Goal: Transaction & Acquisition: Subscribe to service/newsletter

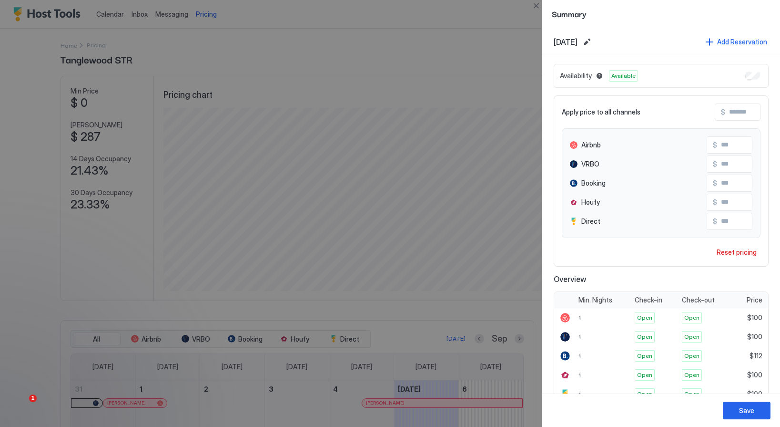
scroll to position [227, 0]
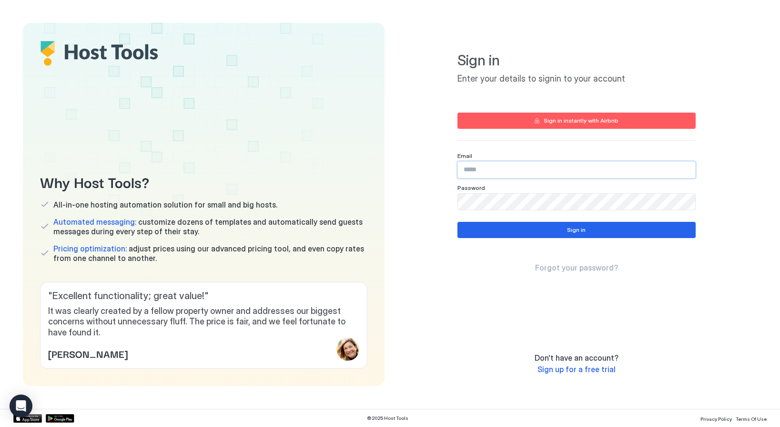
click at [509, 172] on input "Input Field" at bounding box center [576, 170] width 237 height 16
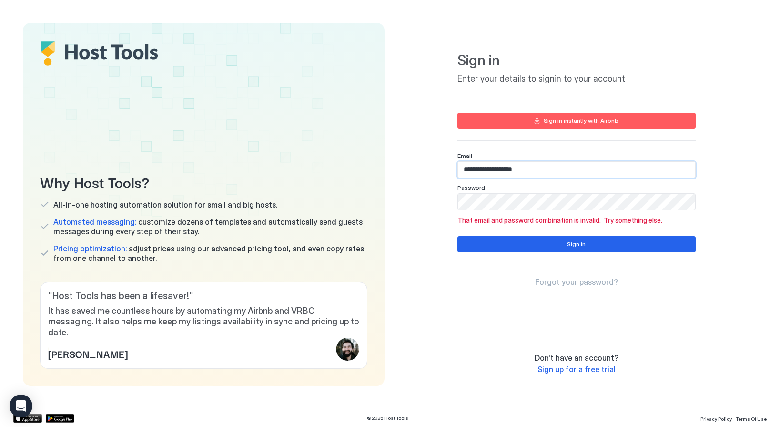
click at [494, 171] on input "**********" at bounding box center [576, 170] width 237 height 16
paste input "Input Field"
type input "**********"
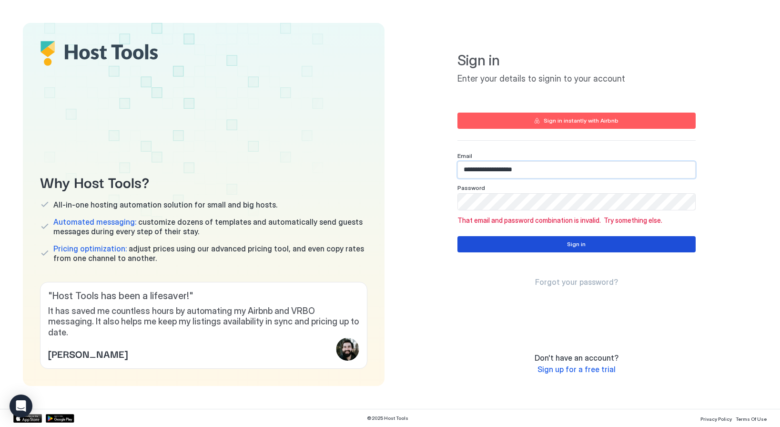
click at [484, 243] on button "Sign in" at bounding box center [577, 244] width 238 height 16
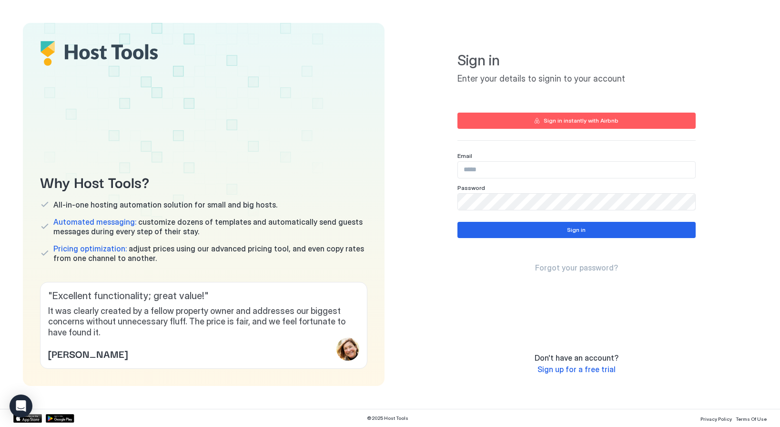
click at [489, 171] on input "Input Field" at bounding box center [576, 170] width 237 height 16
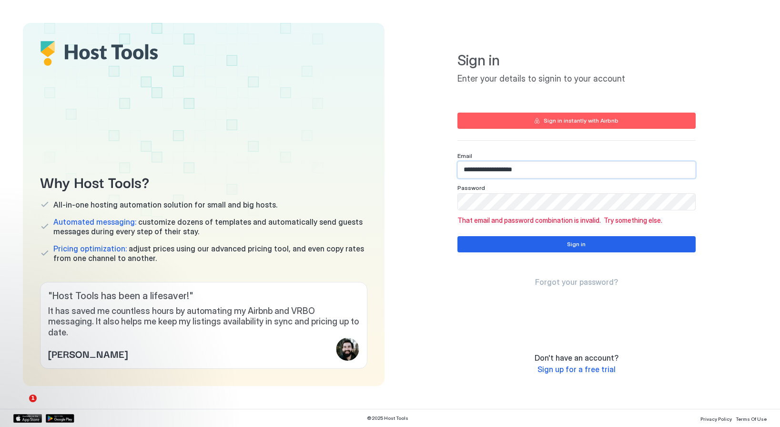
click at [489, 167] on input "**********" at bounding box center [576, 170] width 237 height 16
paste input "Input Field"
type input "**********"
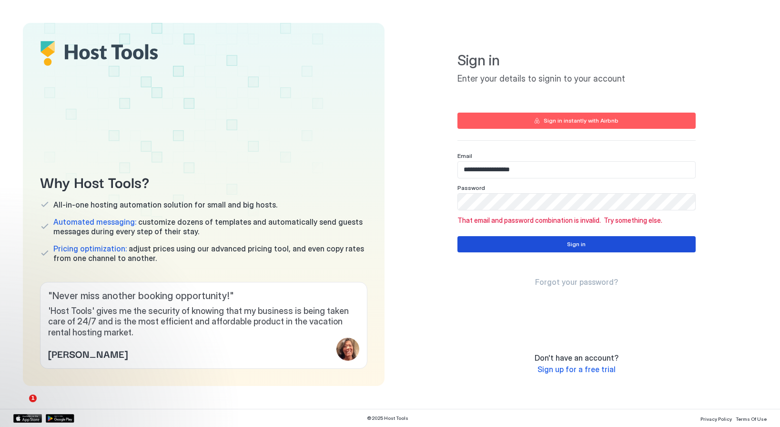
click at [483, 247] on button "Sign in" at bounding box center [577, 244] width 238 height 16
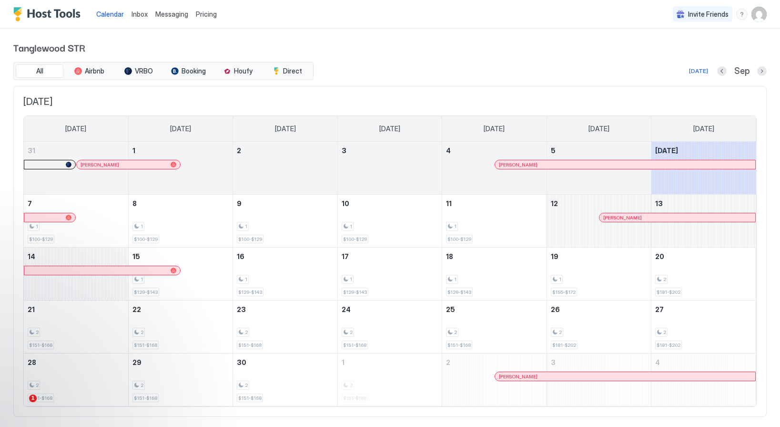
click at [203, 12] on span "Pricing" at bounding box center [206, 14] width 21 height 9
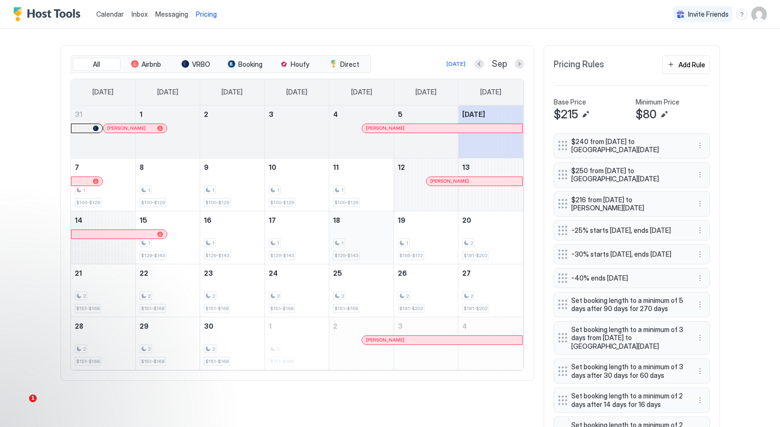
scroll to position [219, 0]
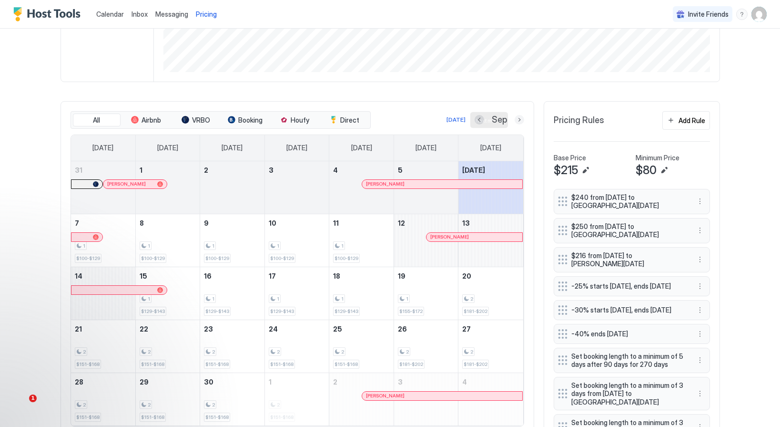
click at [518, 120] on button "Next month" at bounding box center [520, 120] width 10 height 10
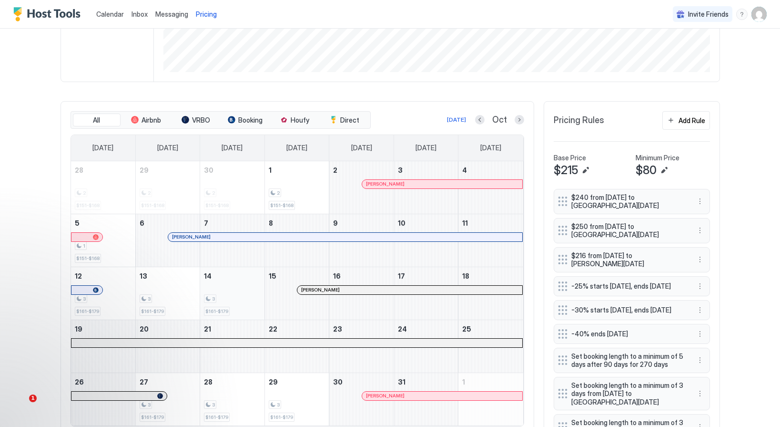
click at [227, 285] on div "3 $161-$179" at bounding box center [232, 293] width 57 height 45
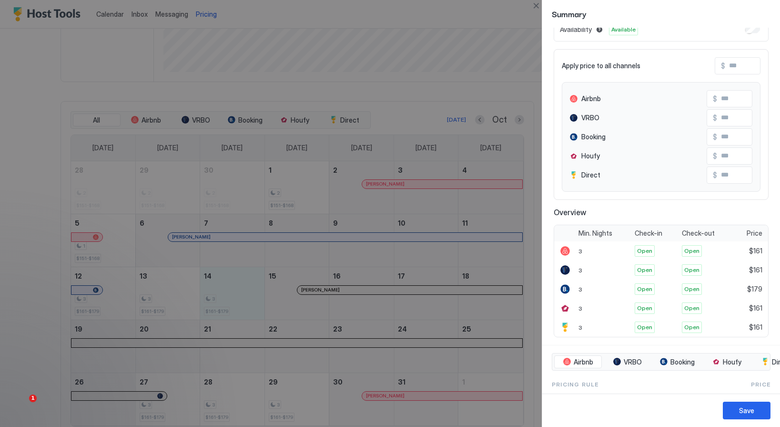
scroll to position [47, 0]
click at [537, 3] on button "Close" at bounding box center [535, 5] width 11 height 11
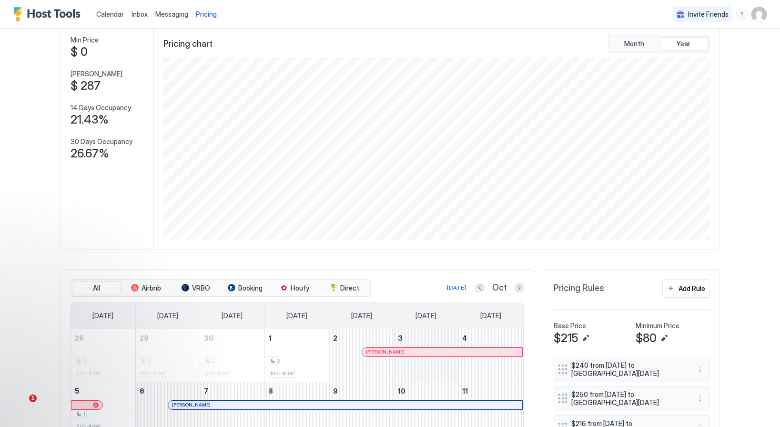
scroll to position [0, 0]
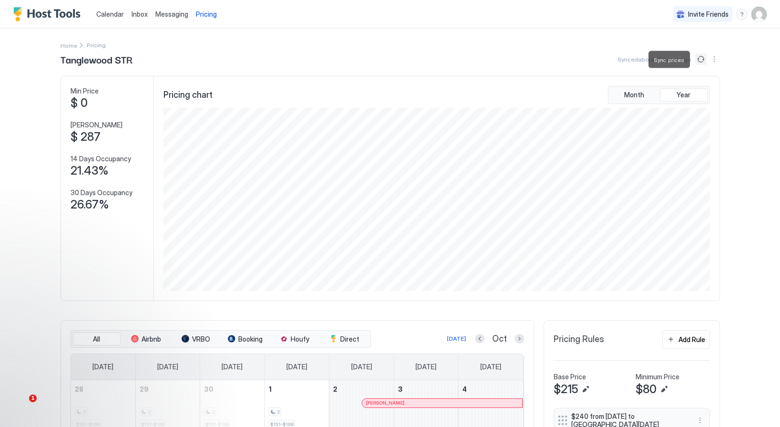
click at [697, 60] on button "Sync prices" at bounding box center [700, 58] width 11 height 11
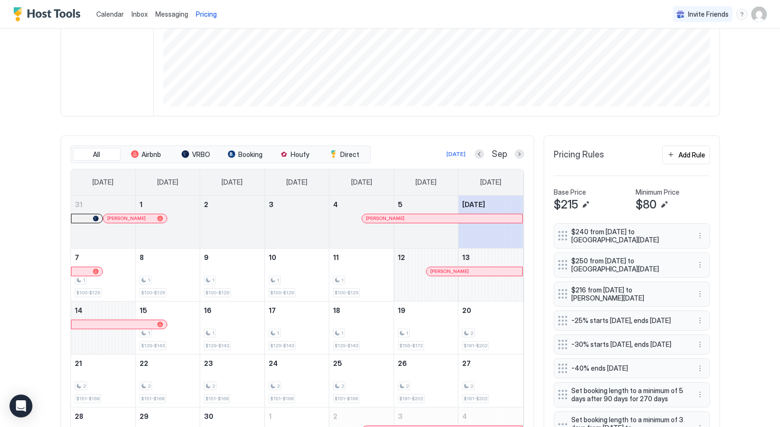
scroll to position [188, 0]
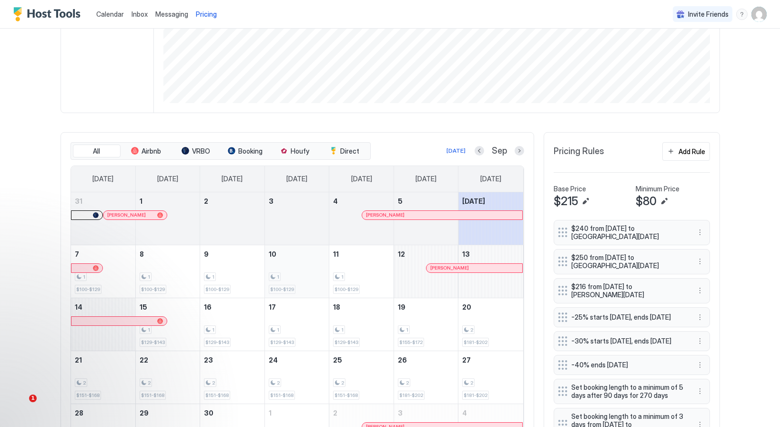
click at [292, 267] on div "1 $100-$129" at bounding box center [297, 271] width 57 height 45
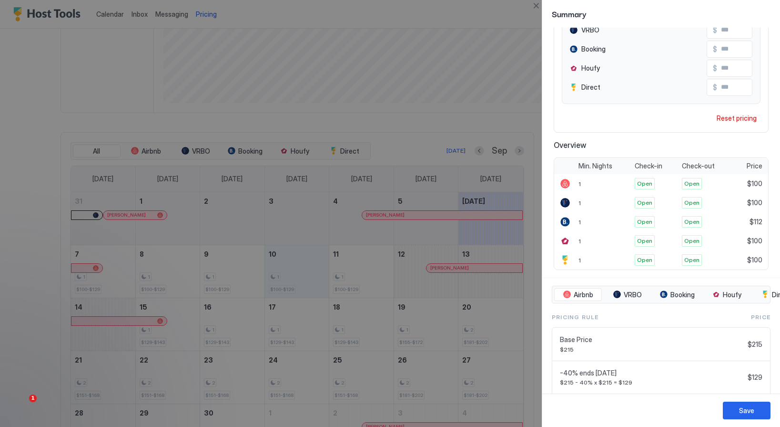
scroll to position [137, 0]
